Goal: Transaction & Acquisition: Purchase product/service

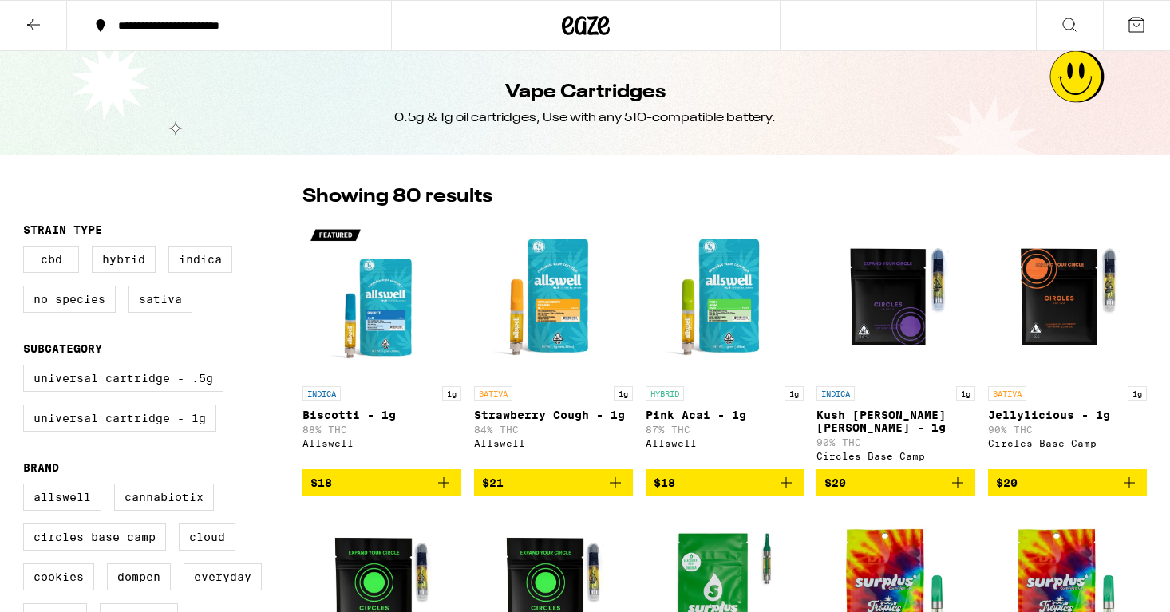
scroll to position [26, 0]
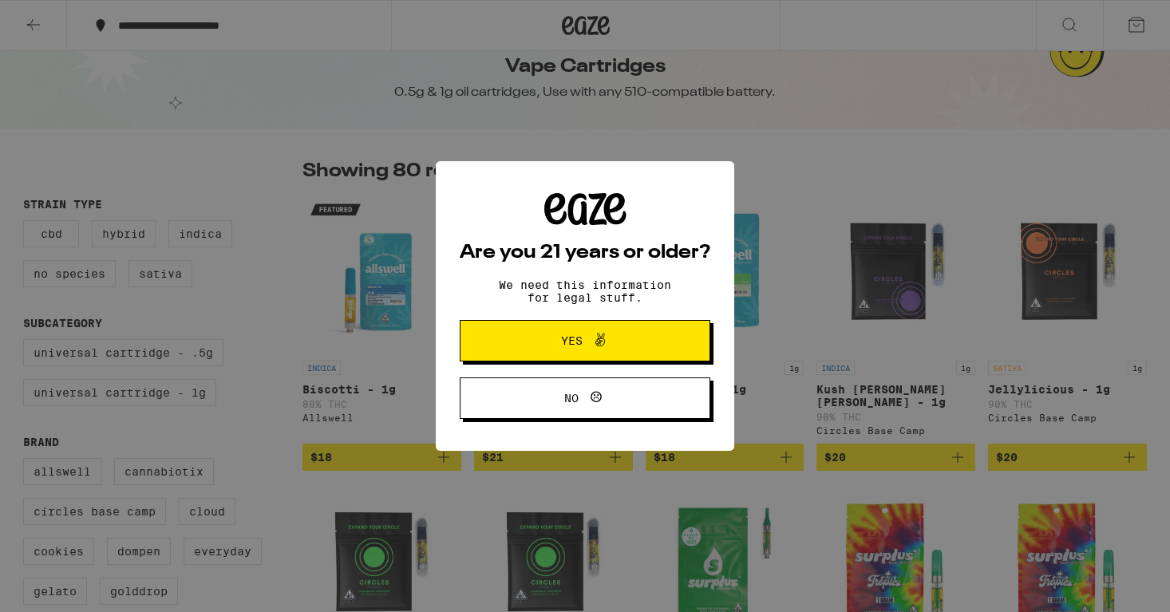
click at [635, 350] on span "Yes" at bounding box center [584, 340] width 121 height 21
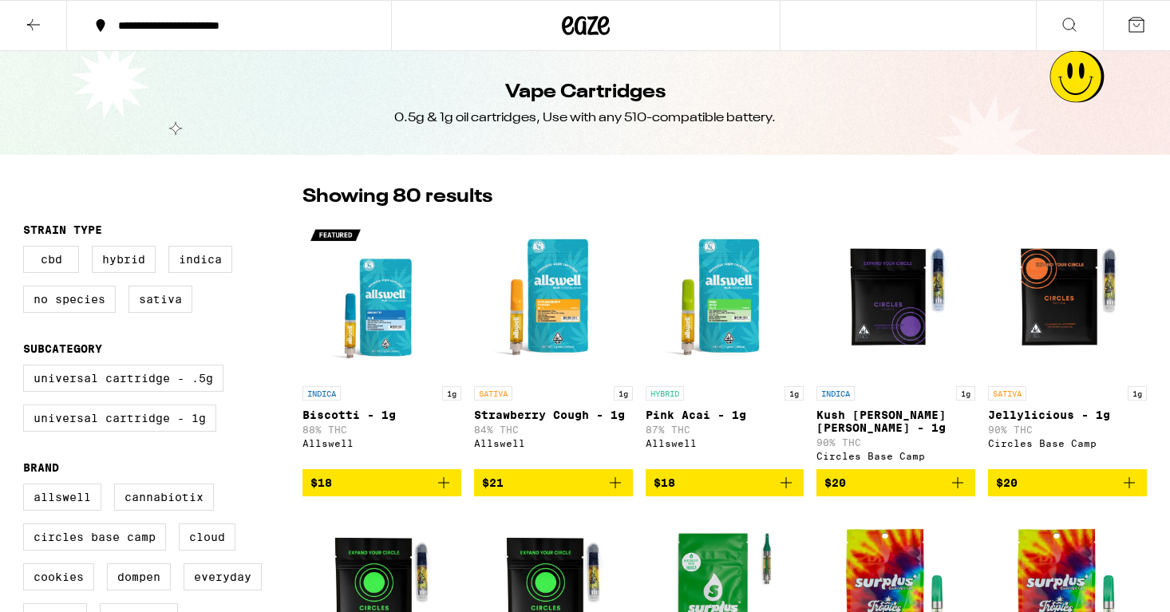
scroll to position [0, 0]
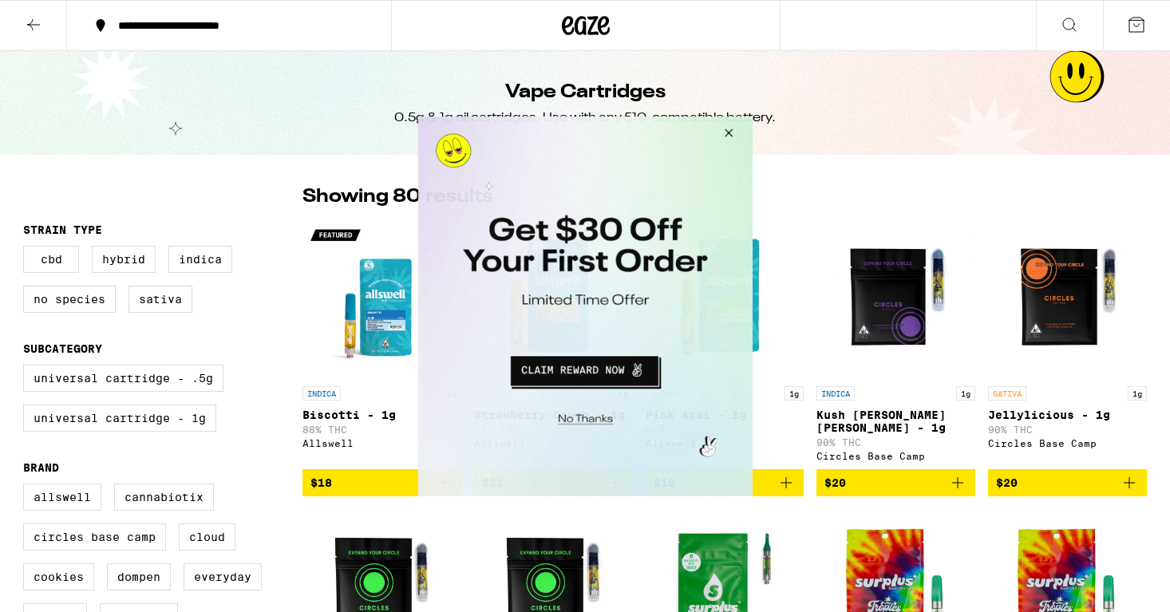
click at [726, 137] on button "Close Modal" at bounding box center [725, 135] width 43 height 38
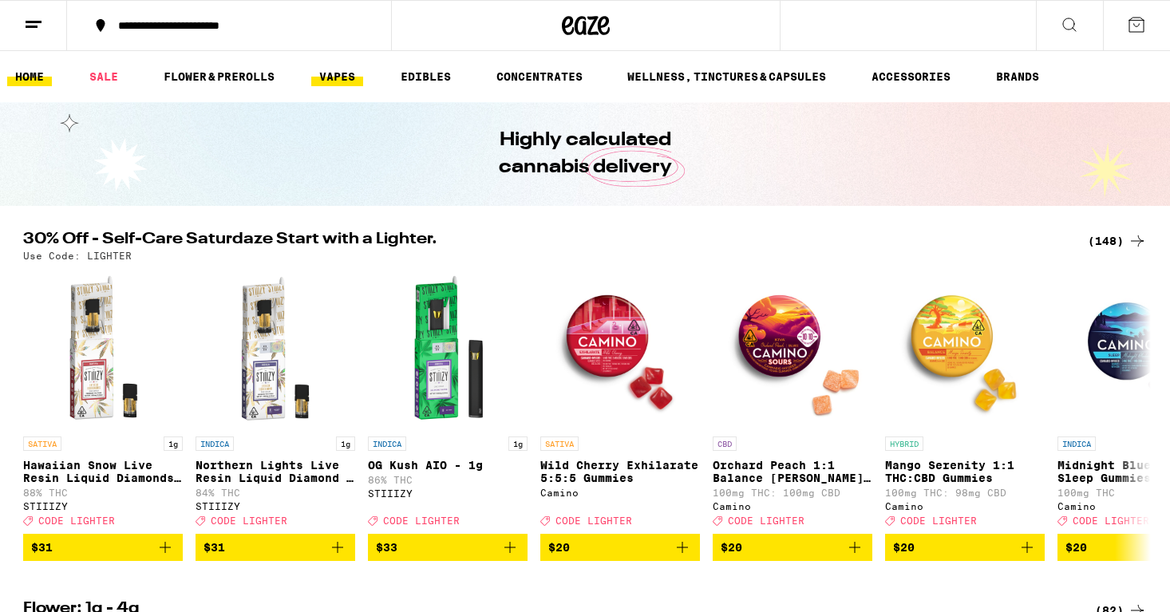
click at [342, 82] on link "VAPES" at bounding box center [337, 76] width 52 height 19
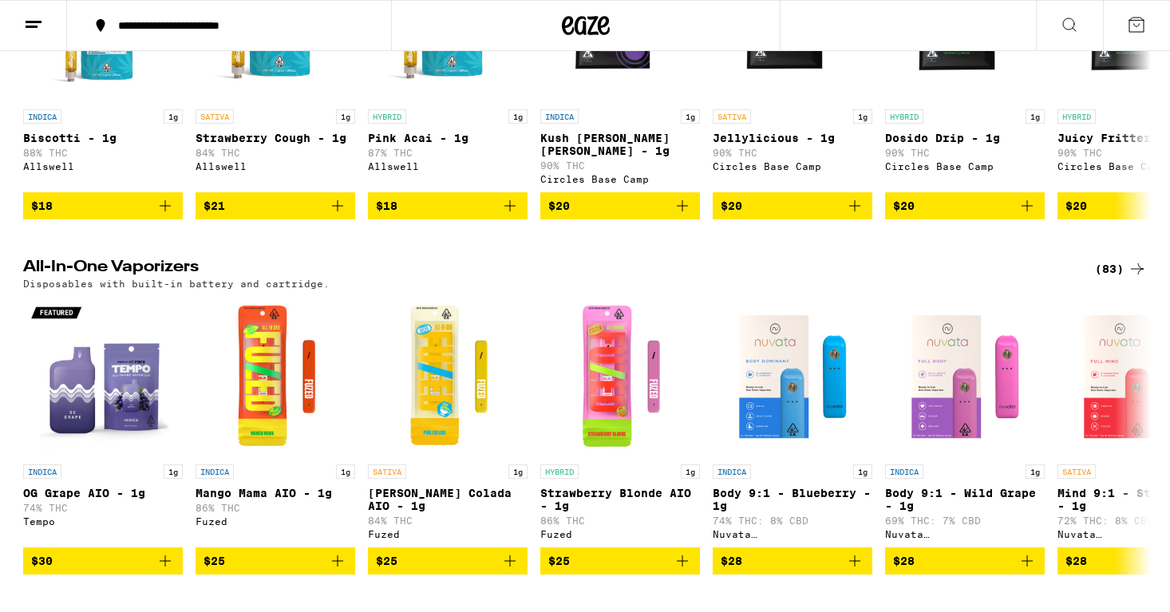
scroll to position [678, 0]
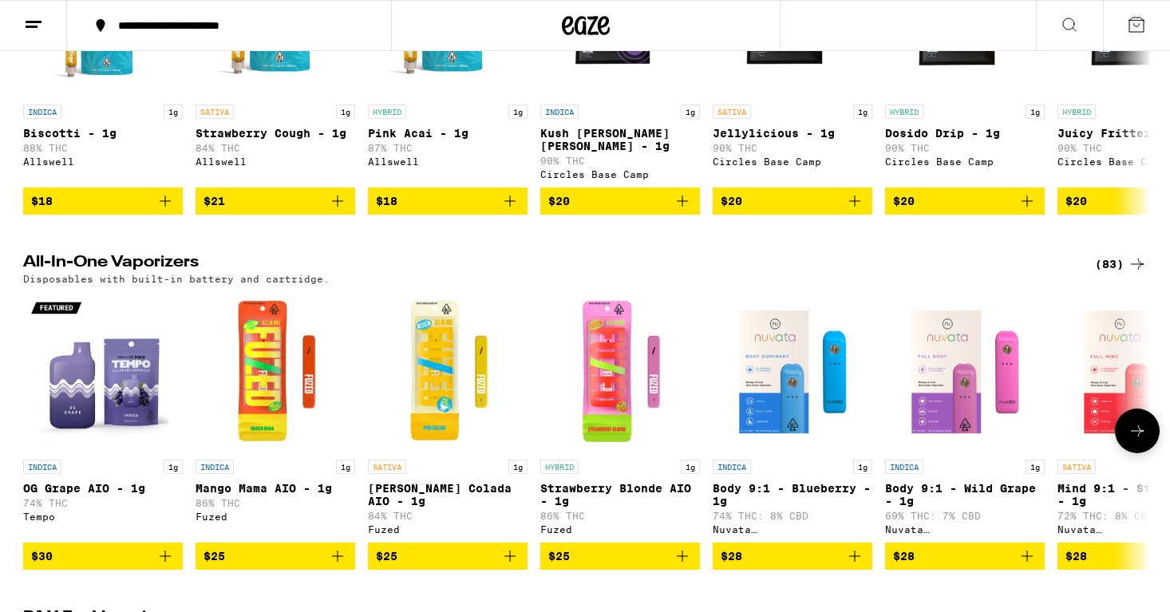
click at [1146, 441] on icon at bounding box center [1137, 431] width 19 height 19
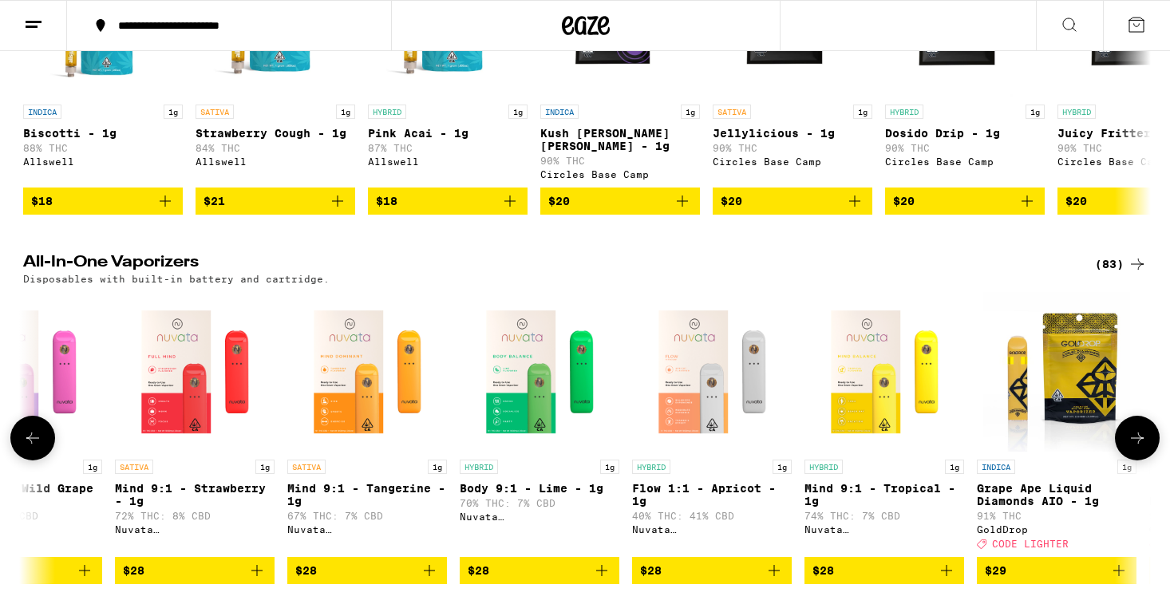
scroll to position [0, 950]
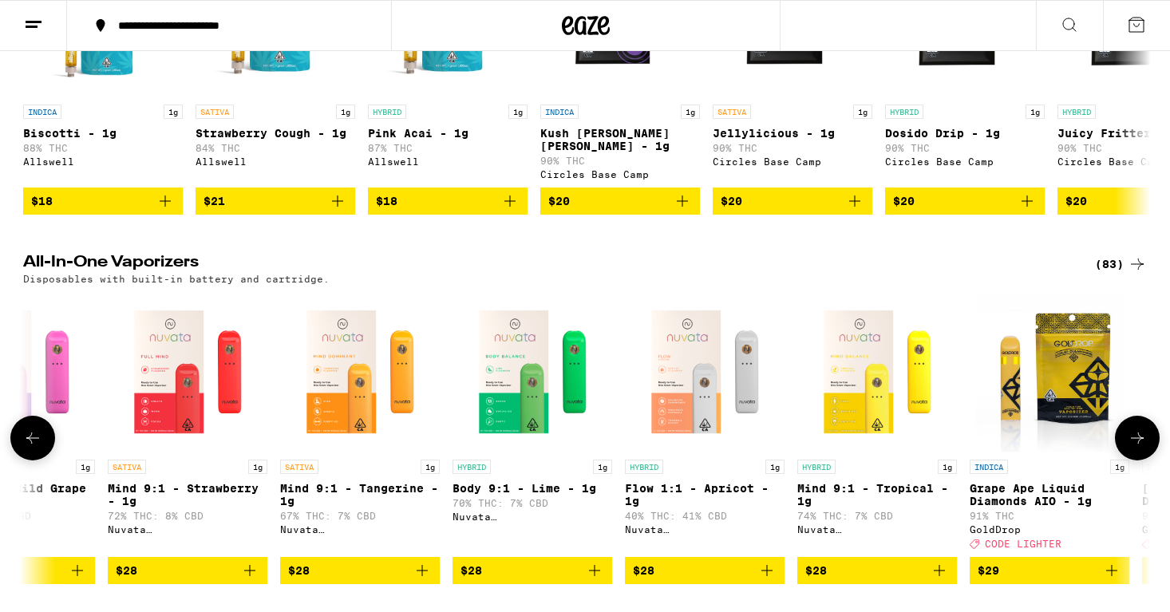
click at [1130, 448] on icon at bounding box center [1137, 438] width 19 height 19
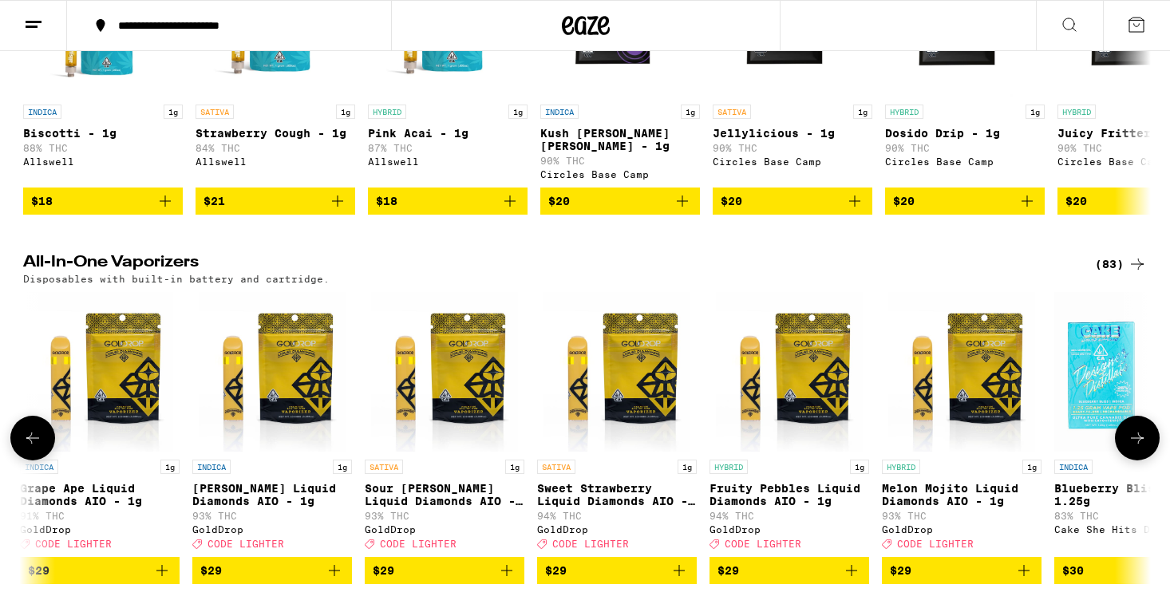
click at [1131, 448] on icon at bounding box center [1137, 438] width 19 height 19
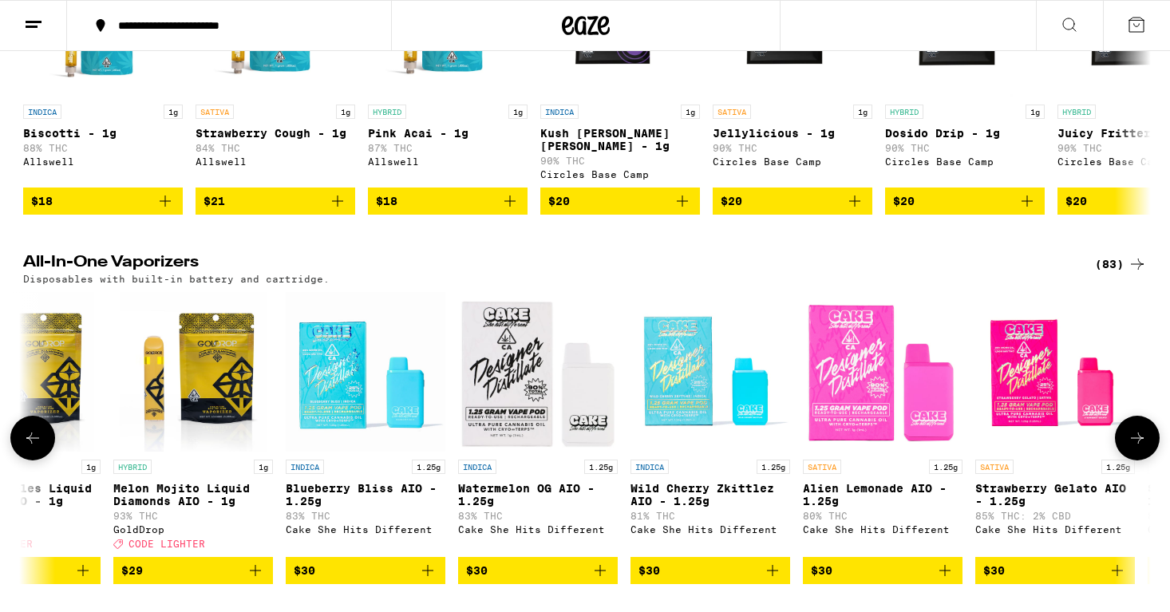
scroll to position [0, 2850]
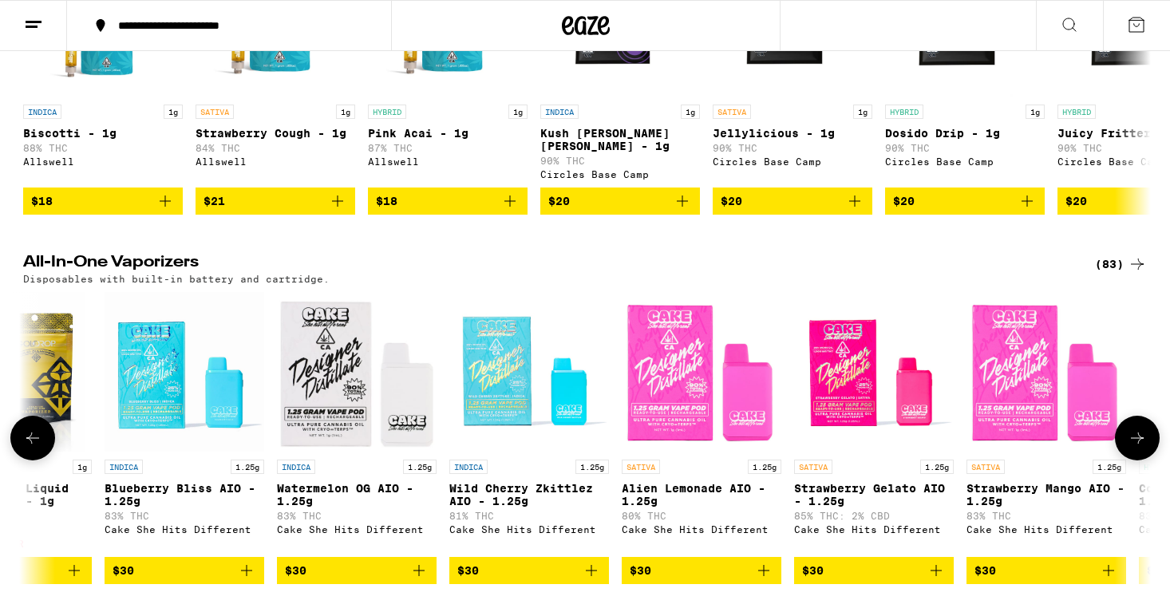
click at [1125, 461] on button at bounding box center [1137, 438] width 45 height 45
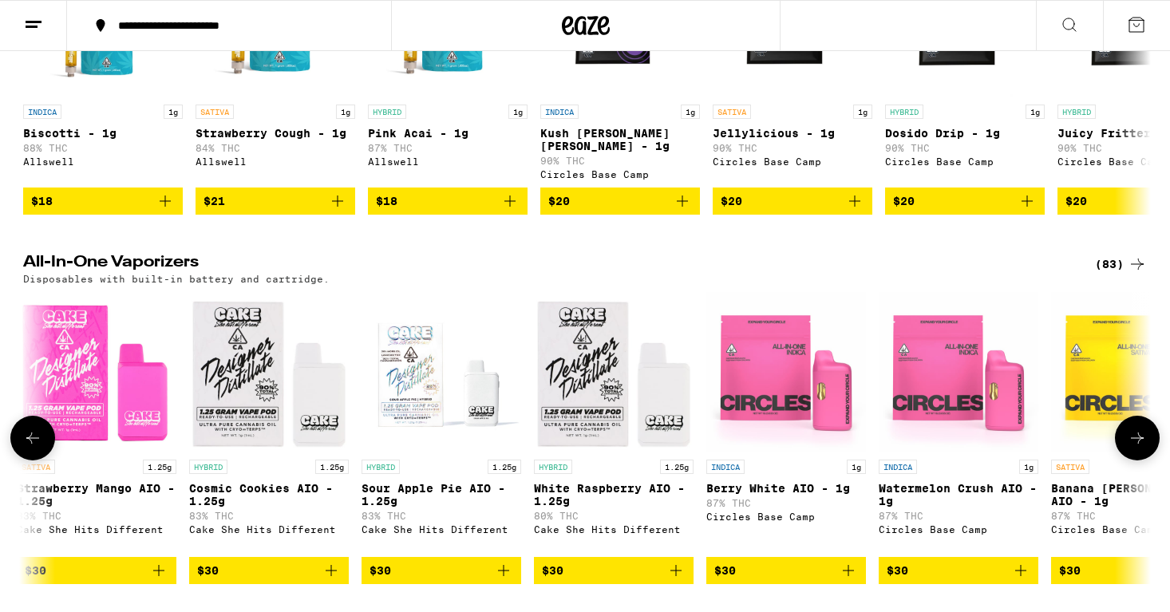
click at [1125, 461] on button at bounding box center [1137, 438] width 45 height 45
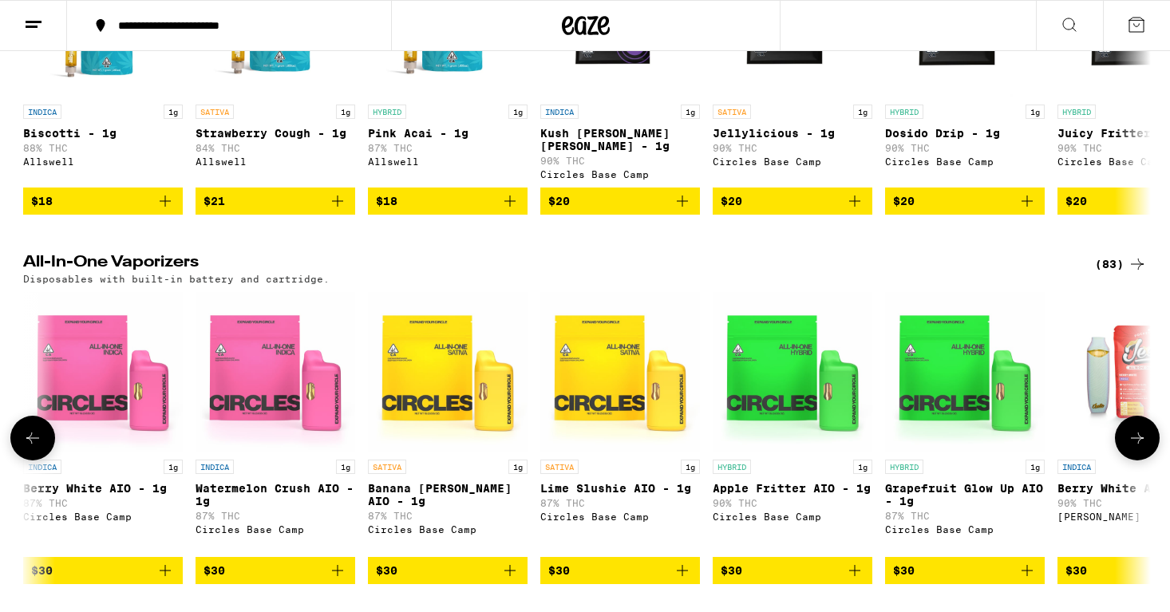
scroll to position [0, 4750]
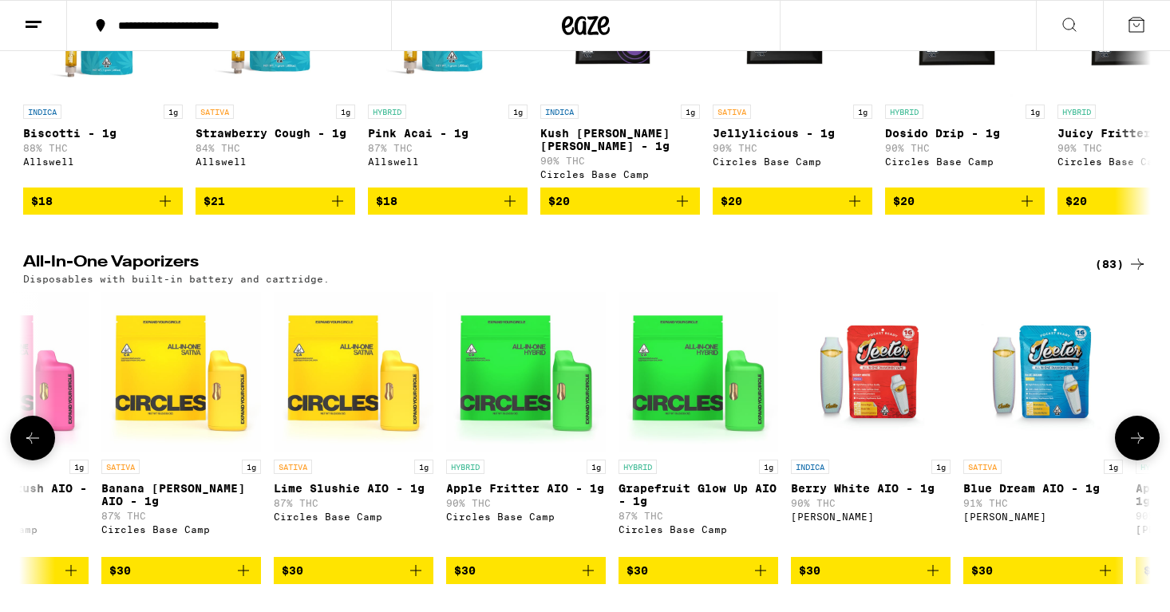
click at [1124, 461] on button at bounding box center [1137, 438] width 45 height 45
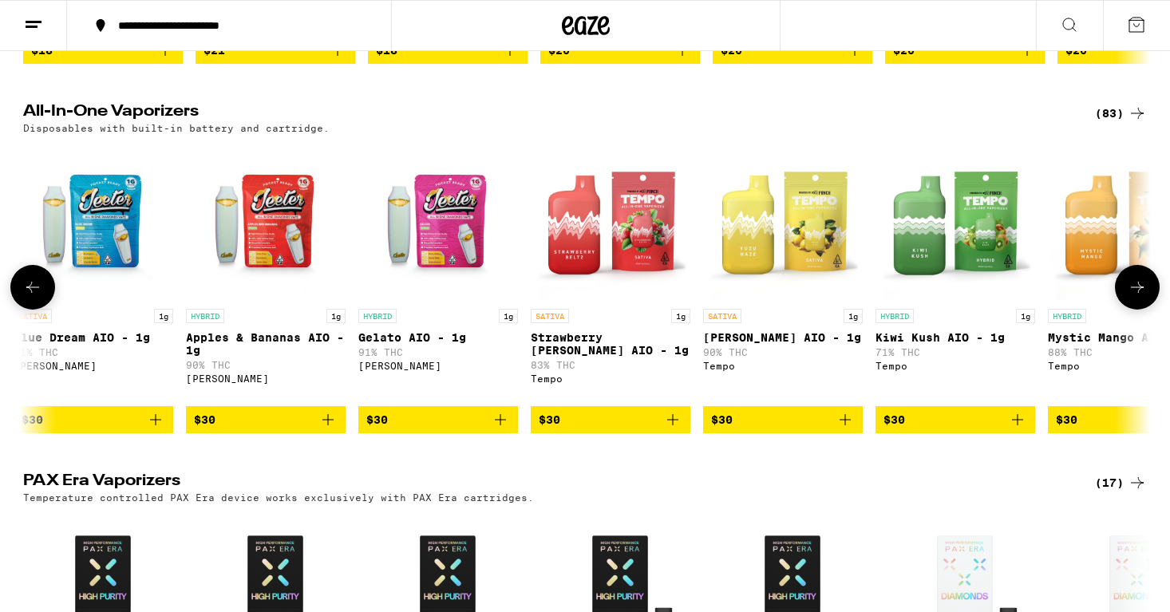
scroll to position [816, 0]
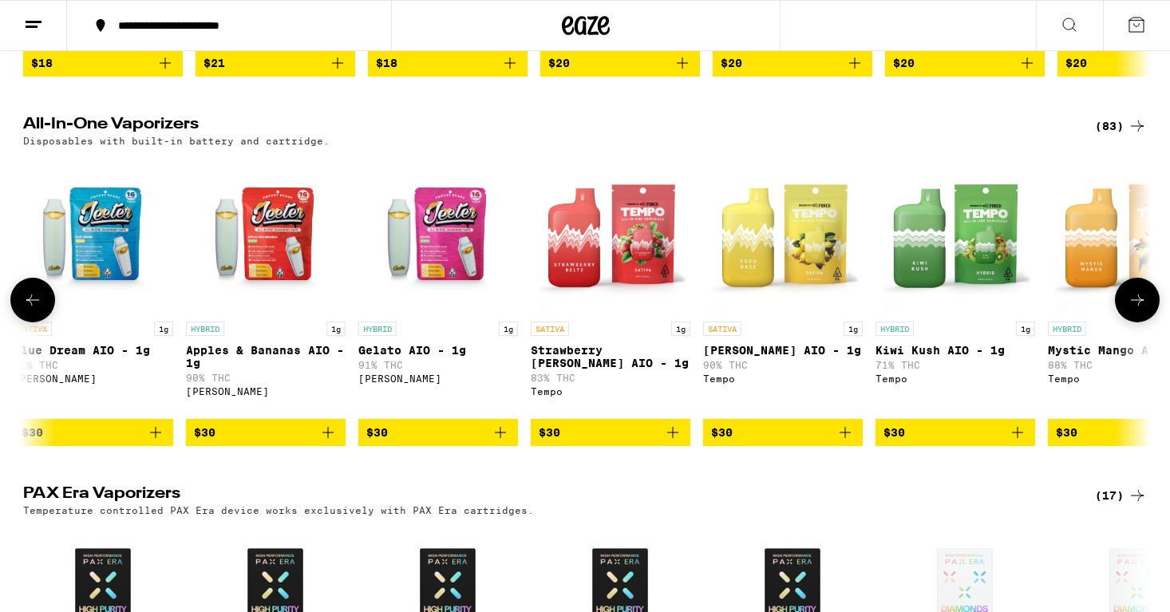
click at [1138, 310] on icon at bounding box center [1137, 300] width 19 height 19
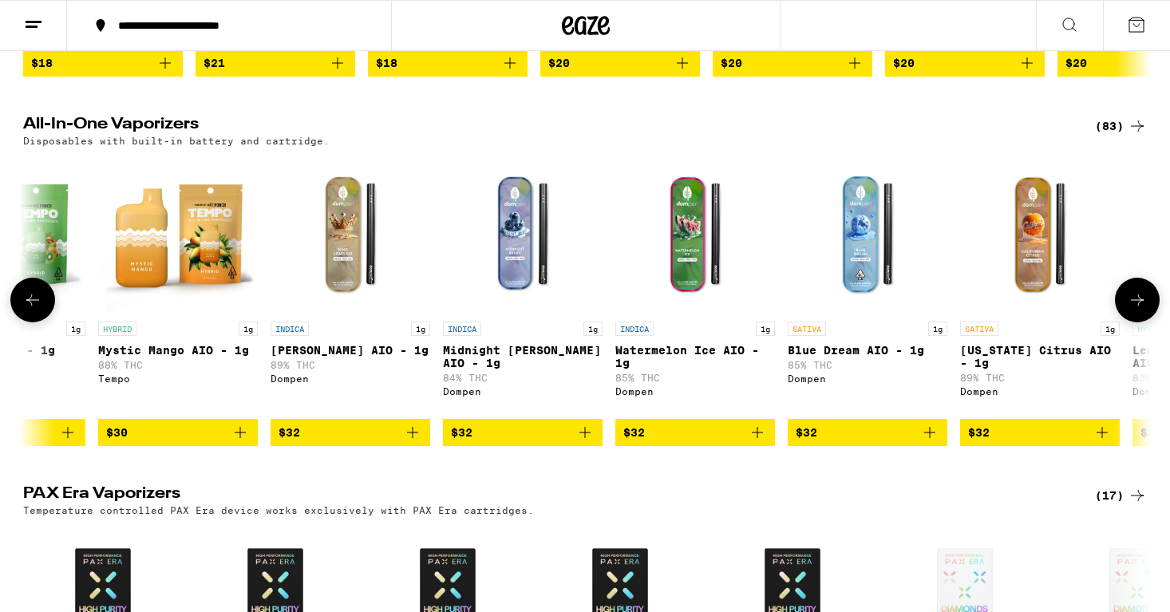
click at [1138, 310] on icon at bounding box center [1137, 300] width 19 height 19
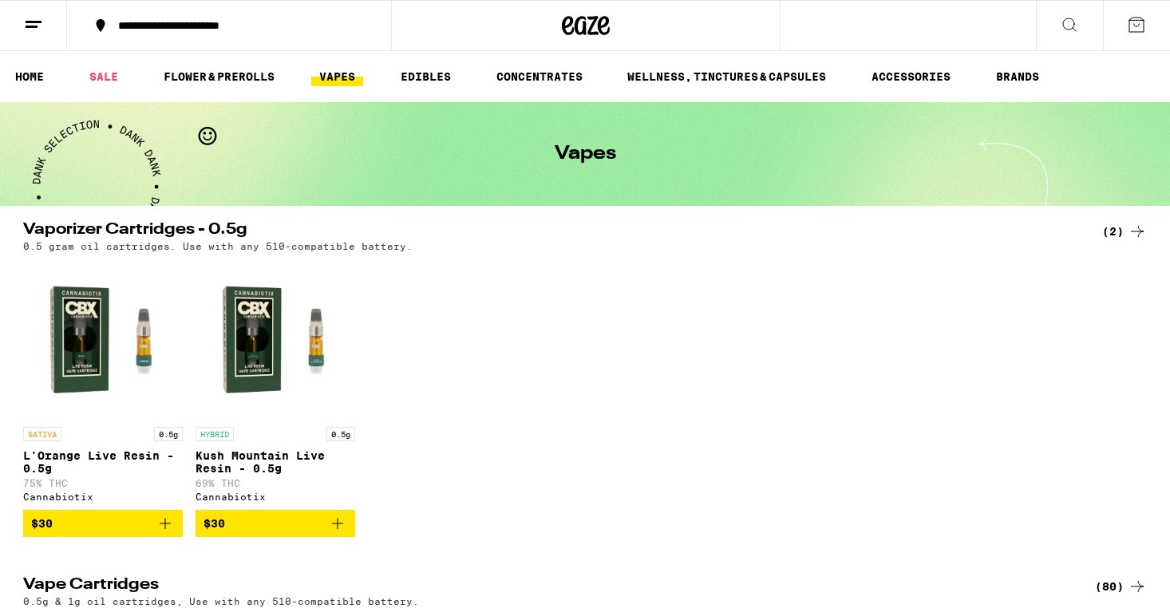
scroll to position [0, 0]
click at [341, 87] on ul "HOME SALE FLOWER & PREROLLS VAPES EDIBLES CONCENTRATES WELLNESS, TINCTURES & CA…" at bounding box center [585, 76] width 1170 height 51
click at [341, 82] on link "VAPES" at bounding box center [337, 76] width 52 height 19
